Goal: Find specific page/section: Find specific page/section

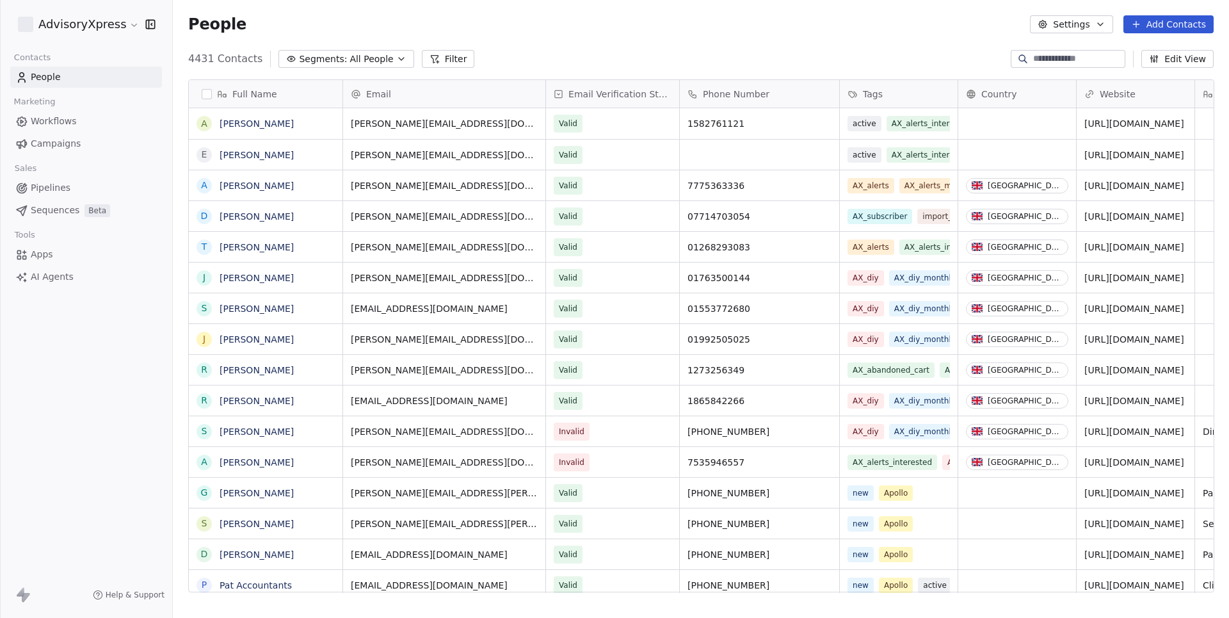
scroll to position [544, 1056]
click at [57, 141] on span "Campaigns" at bounding box center [56, 143] width 50 height 13
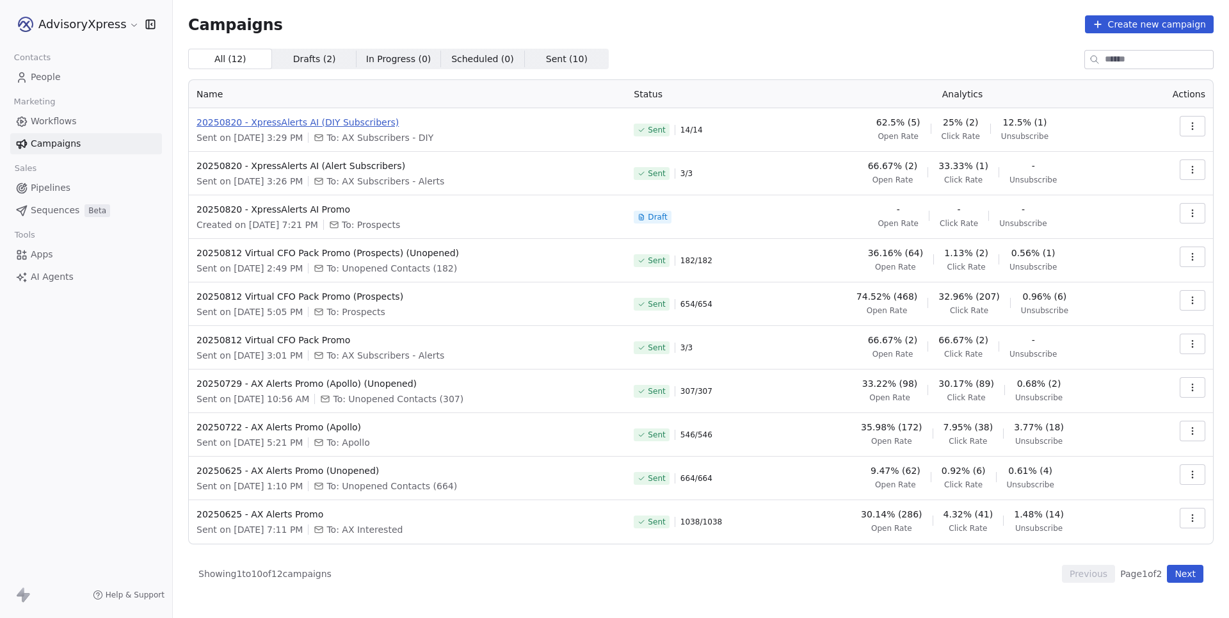
click at [360, 120] on span "20250820 - XpressAlerts AI (DIY Subscribers)" at bounding box center [408, 122] width 422 height 13
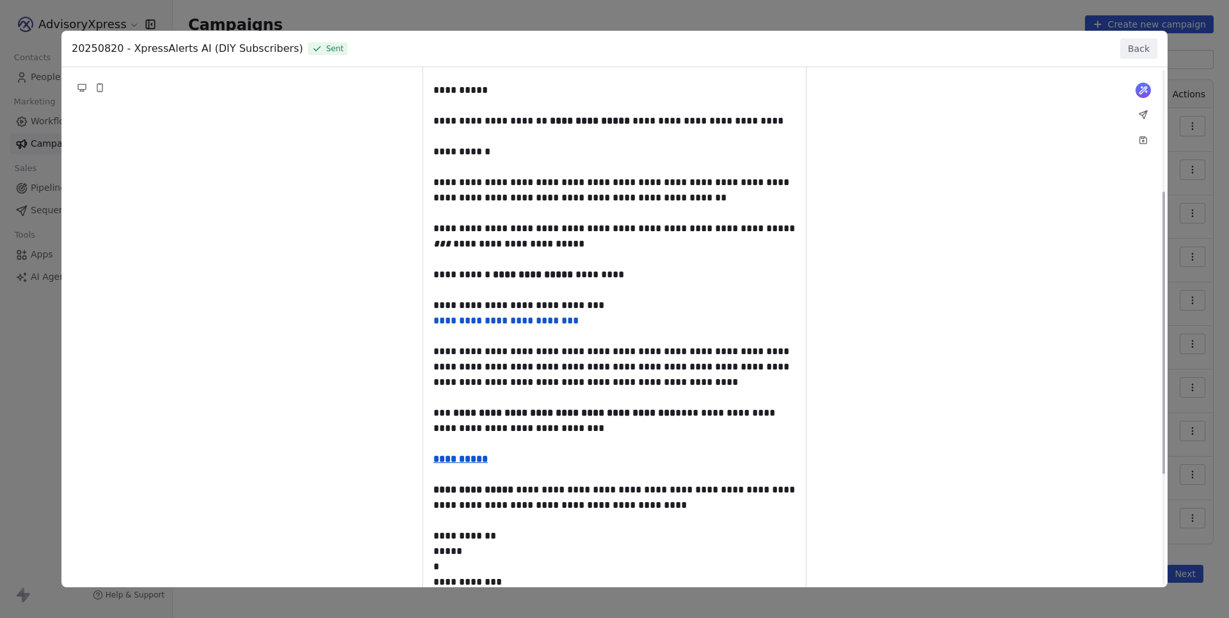
scroll to position [29, 0]
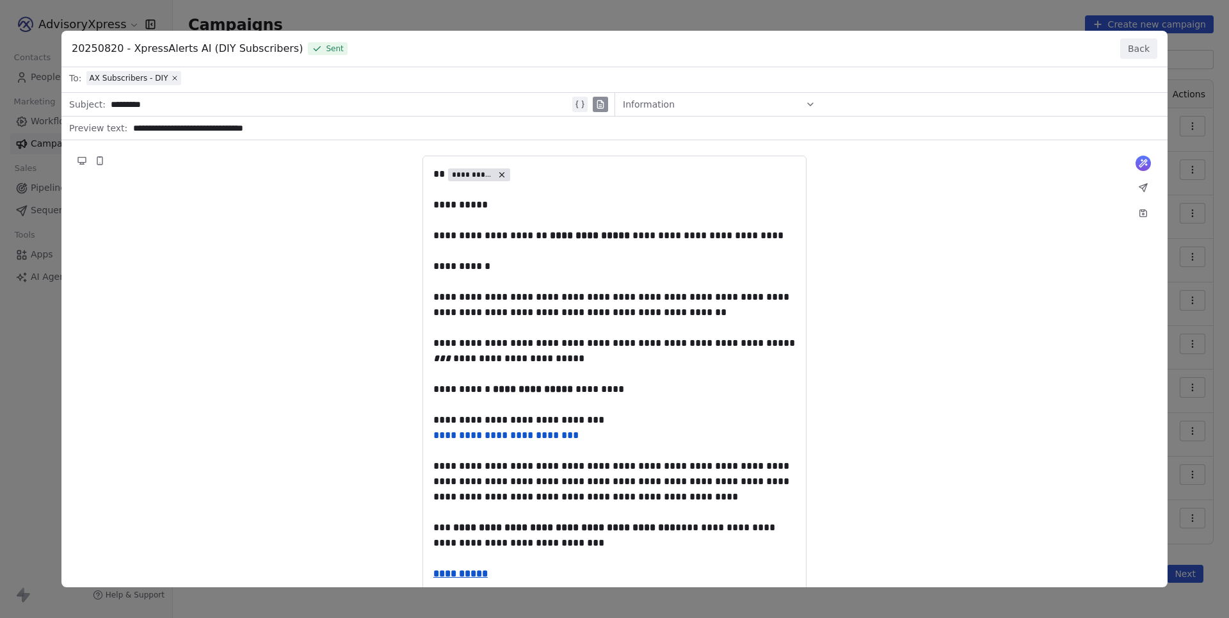
click at [1133, 49] on button "Back" at bounding box center [1138, 48] width 37 height 20
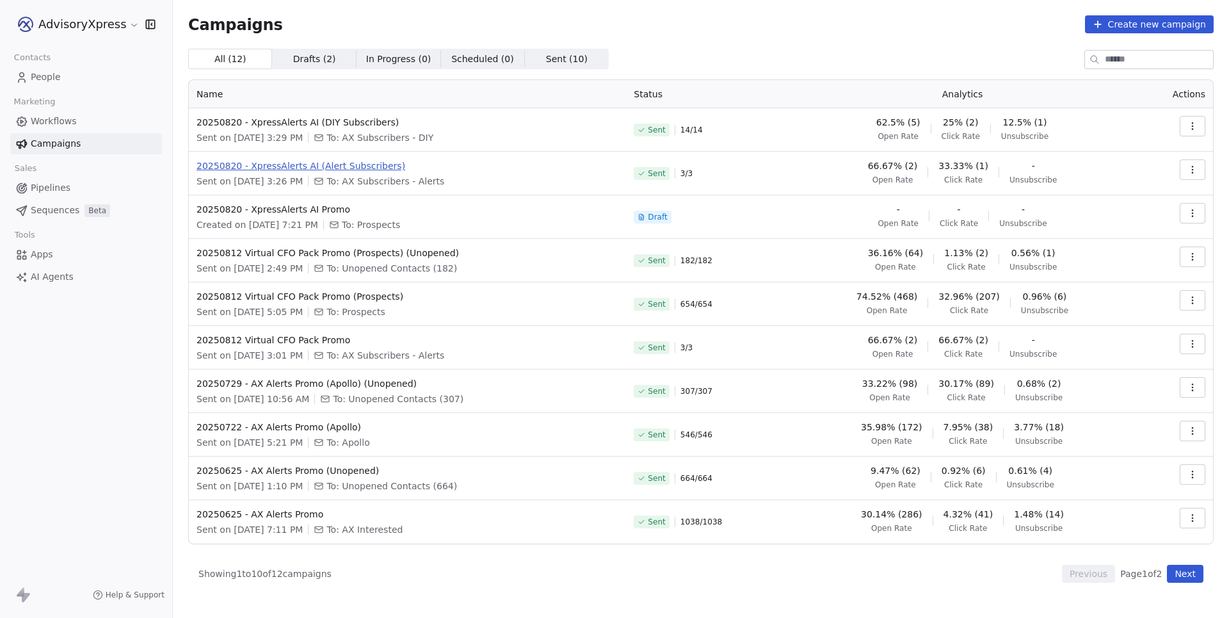
click at [270, 165] on span "20250820 - XpressAlerts AI (Alert Subscribers)" at bounding box center [408, 165] width 422 height 13
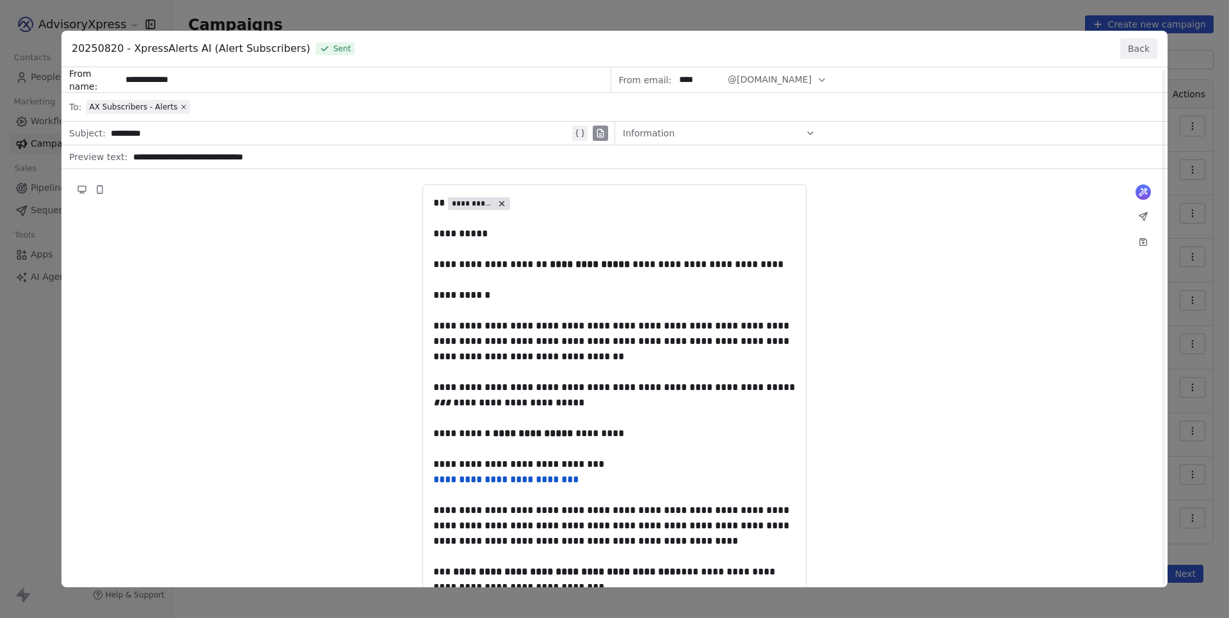
scroll to position [134, 0]
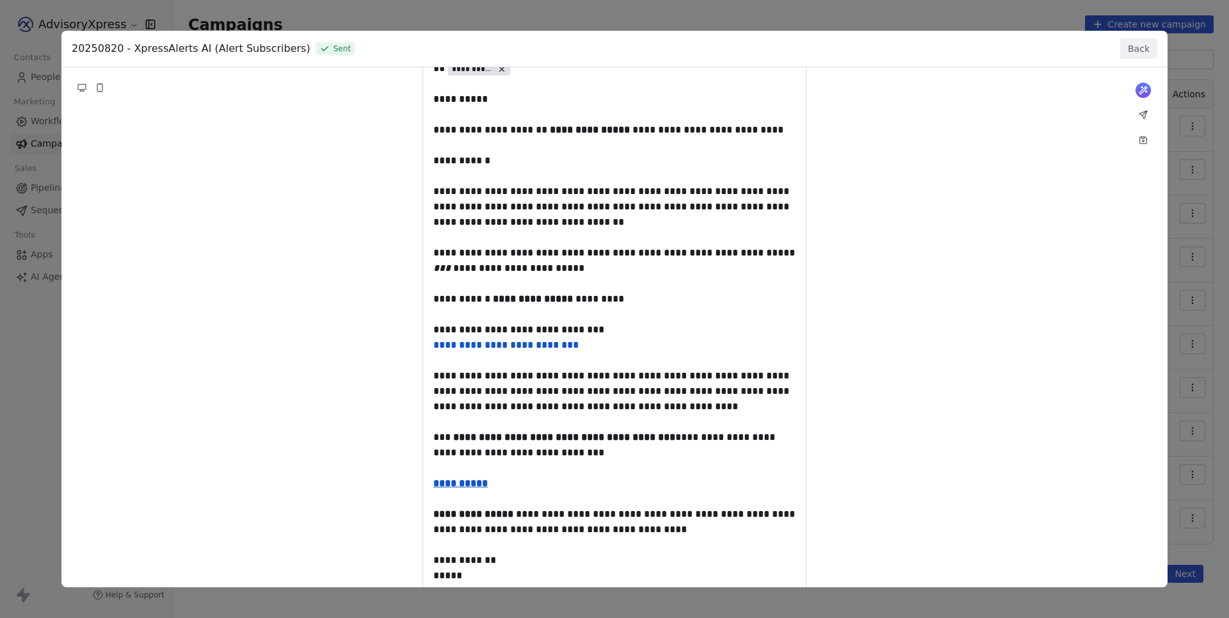
click at [1206, 188] on div "**********" at bounding box center [614, 309] width 1229 height 618
click at [1137, 47] on button "Back" at bounding box center [1138, 48] width 37 height 20
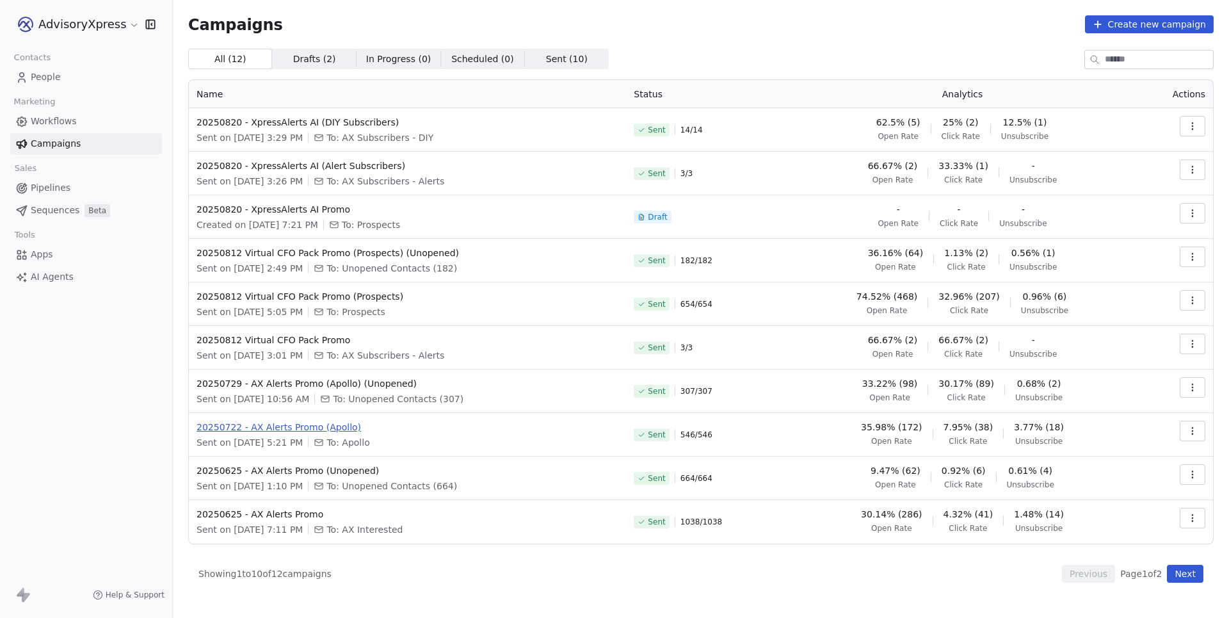
scroll to position [0, 0]
click at [283, 204] on span "20250820 - XpressAlerts AI Promo" at bounding box center [408, 209] width 422 height 13
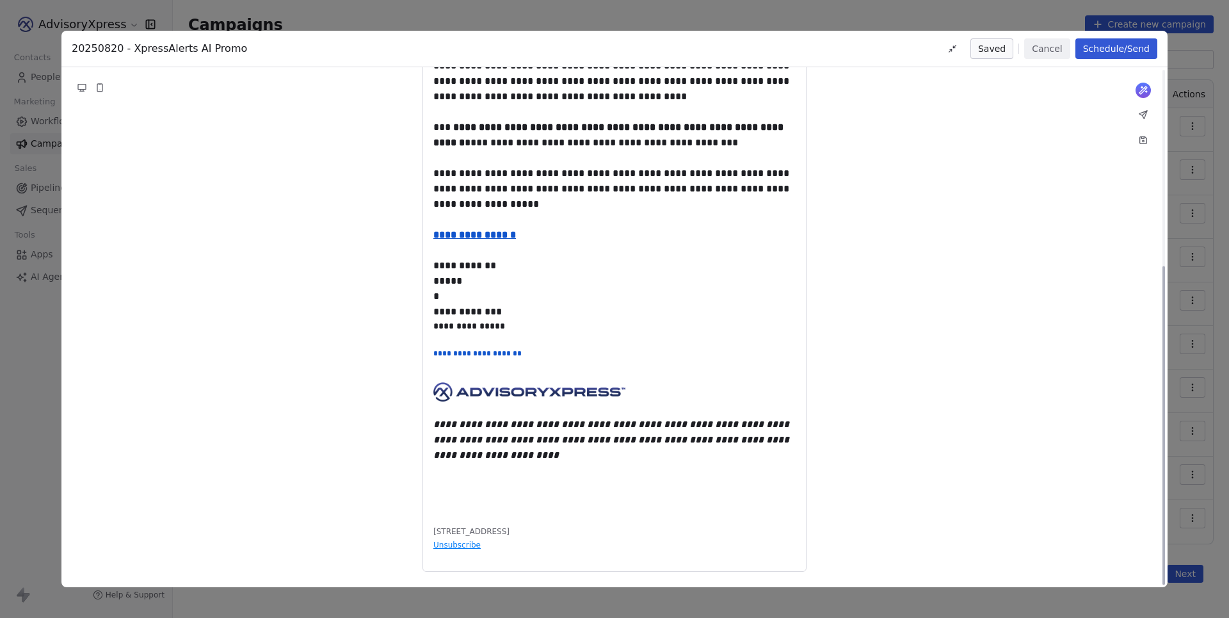
scroll to position [320, 0]
click at [1053, 54] on button "Cancel" at bounding box center [1046, 48] width 45 height 20
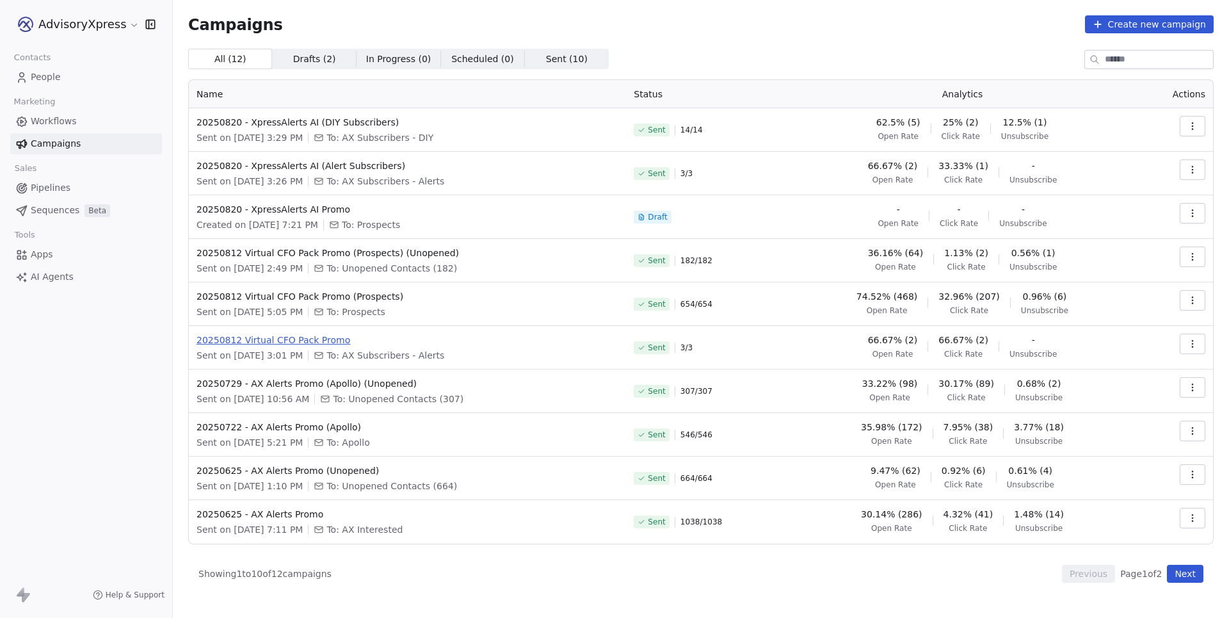
click at [321, 344] on span "20250812 Virtual CFO Pack Promo" at bounding box center [408, 340] width 422 height 13
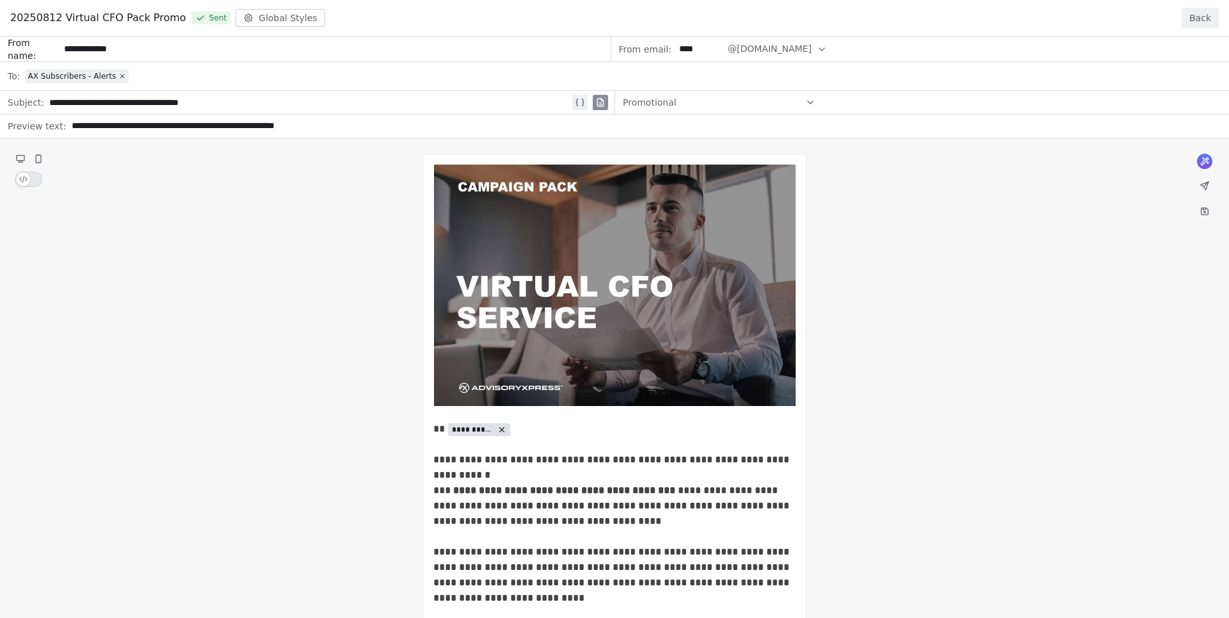
click at [1197, 18] on button "Back" at bounding box center [1200, 18] width 37 height 20
